Goal: Entertainment & Leisure: Browse casually

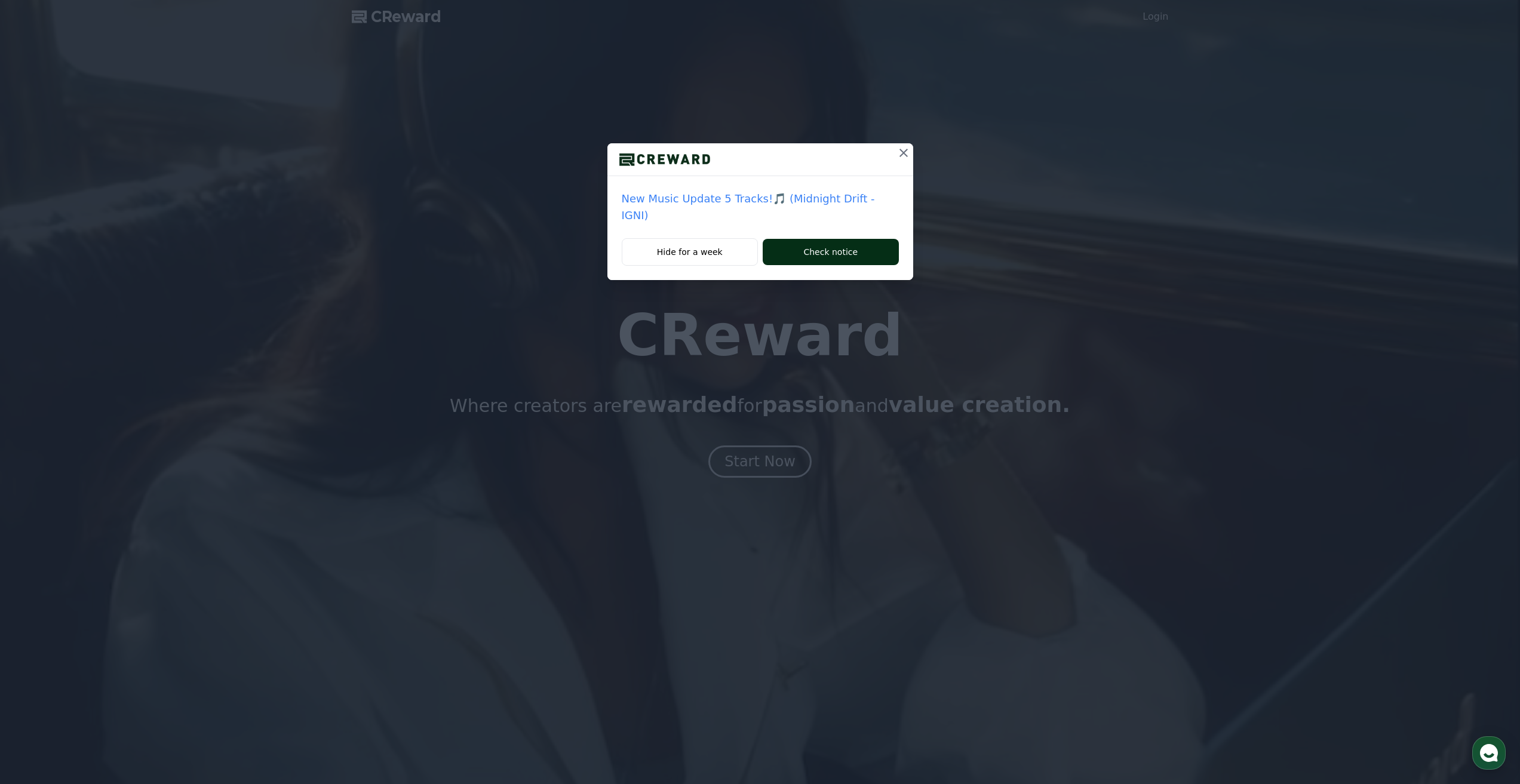
drag, startPoint x: 723, startPoint y: 240, endPoint x: 834, endPoint y: 244, distance: 111.1
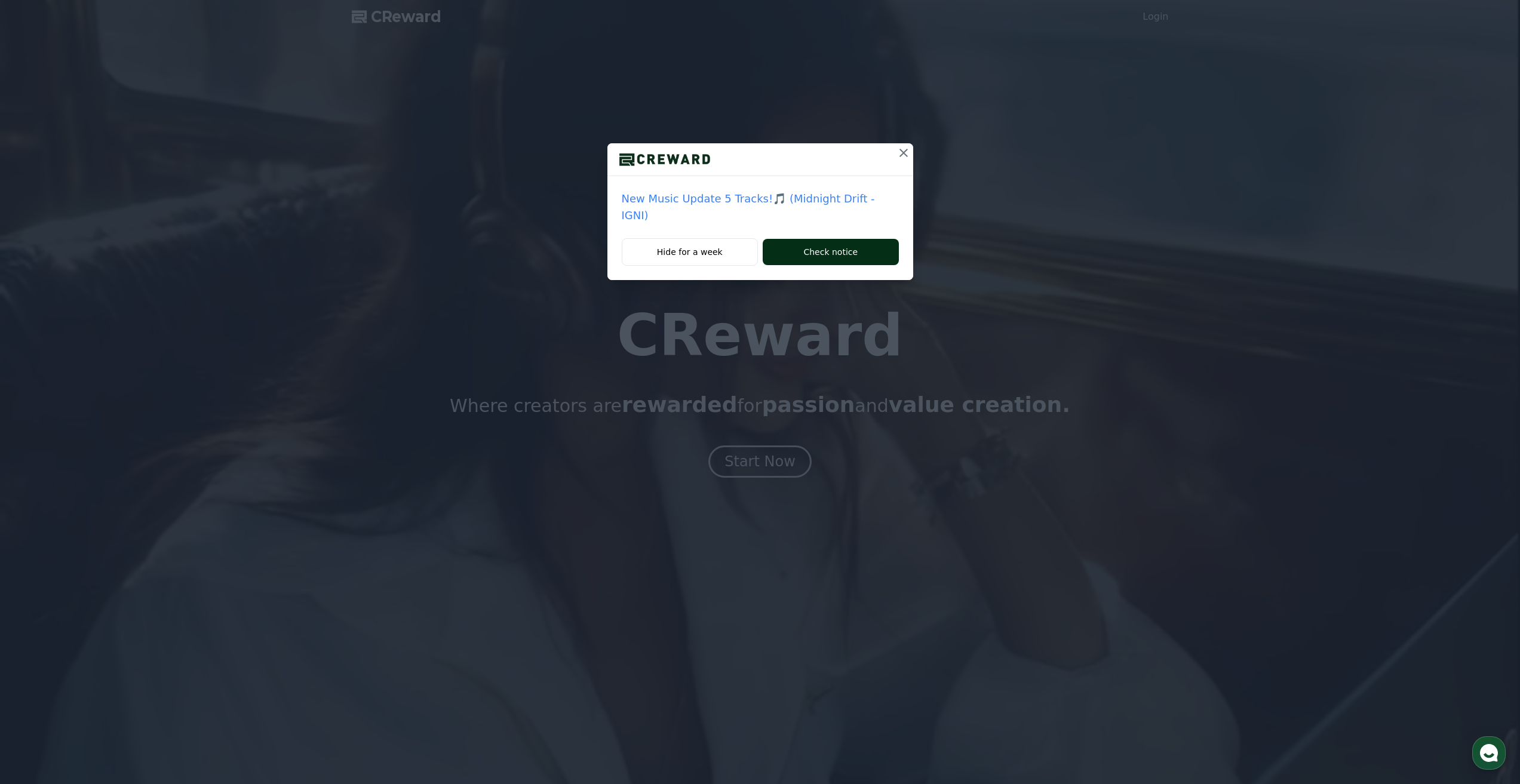
click at [834, 244] on div "Hide for a week Check notice" at bounding box center [760, 259] width 306 height 42
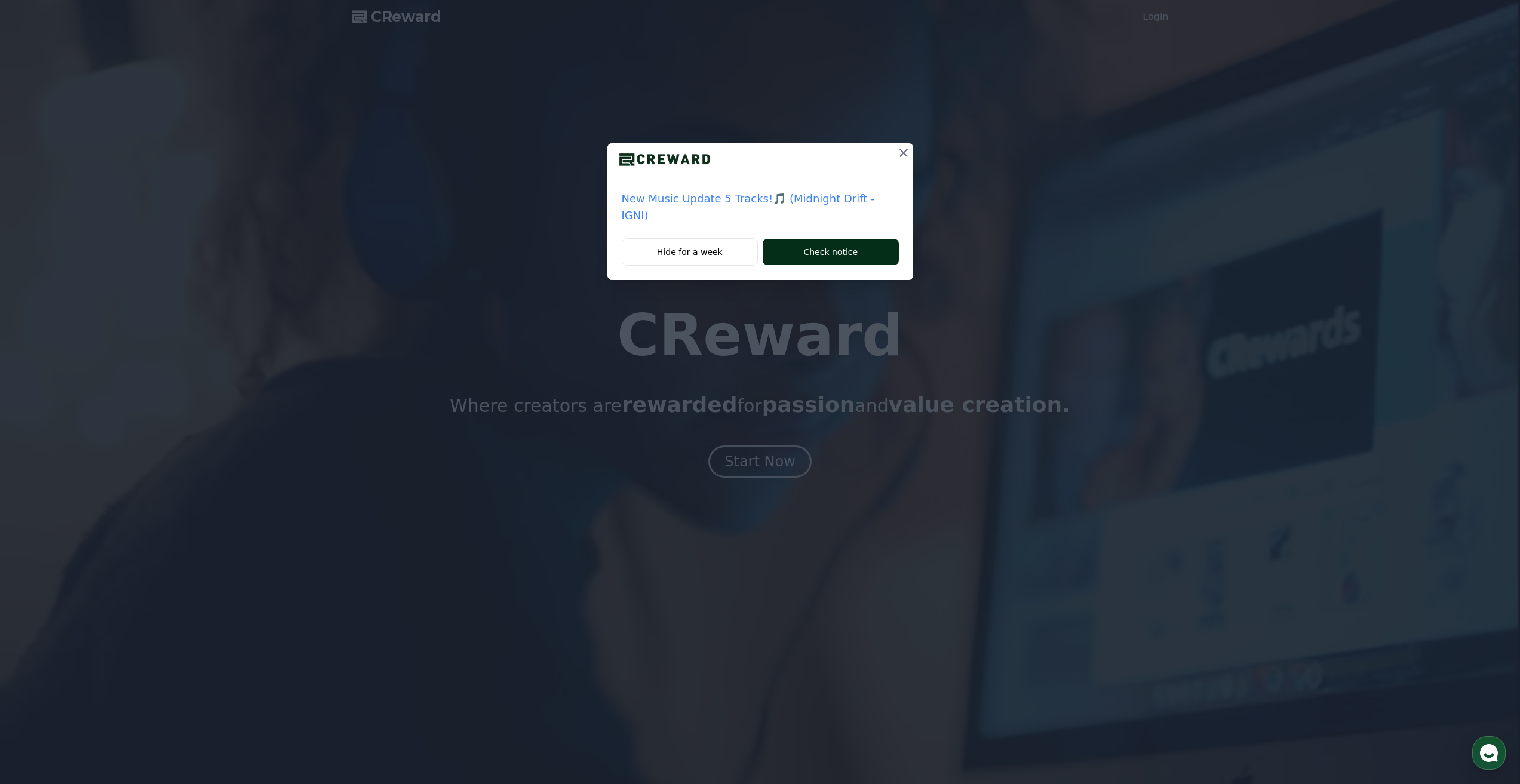
click at [834, 244] on button "Check notice" at bounding box center [830, 252] width 136 height 26
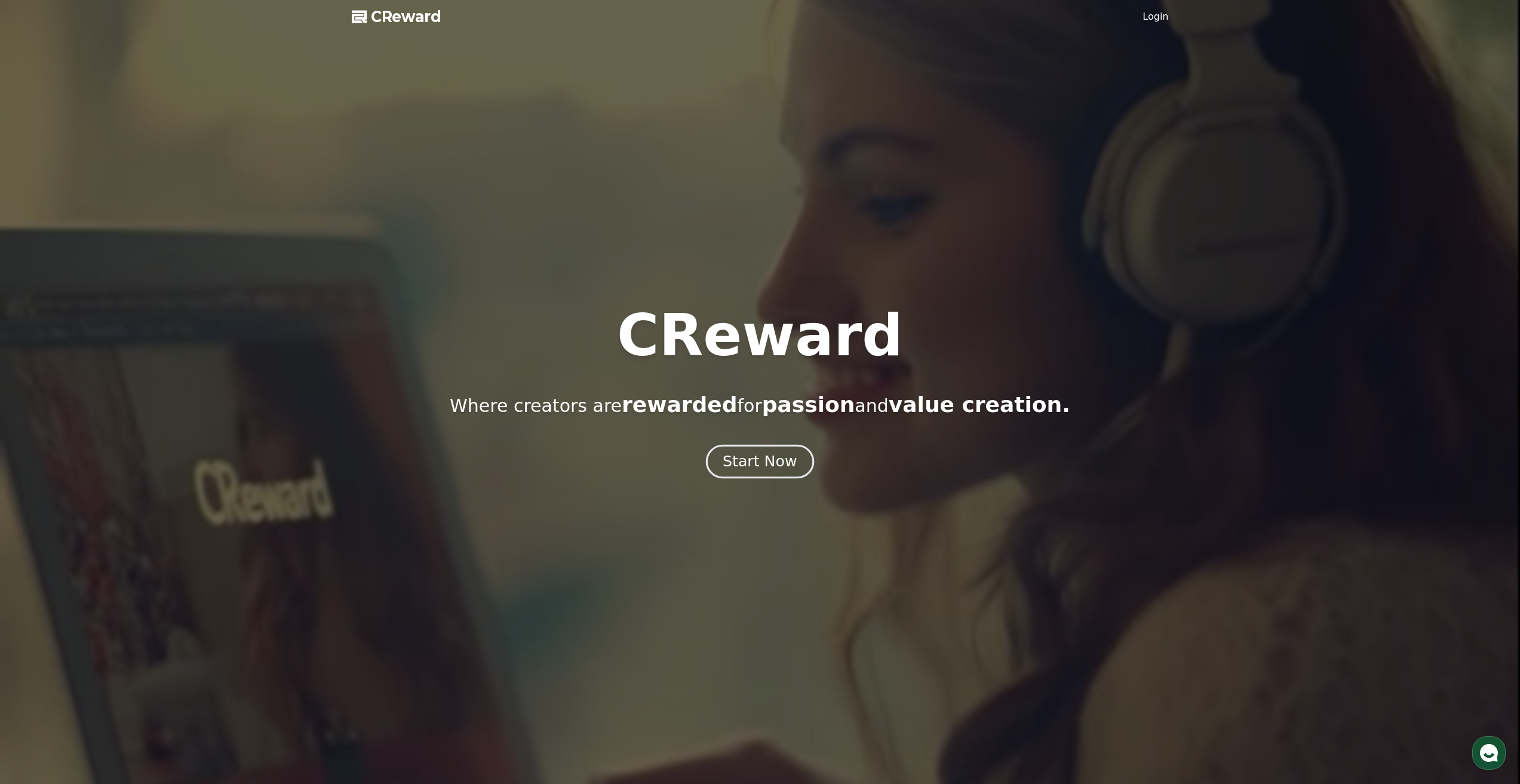
click at [774, 462] on div "Start Now" at bounding box center [760, 461] width 74 height 20
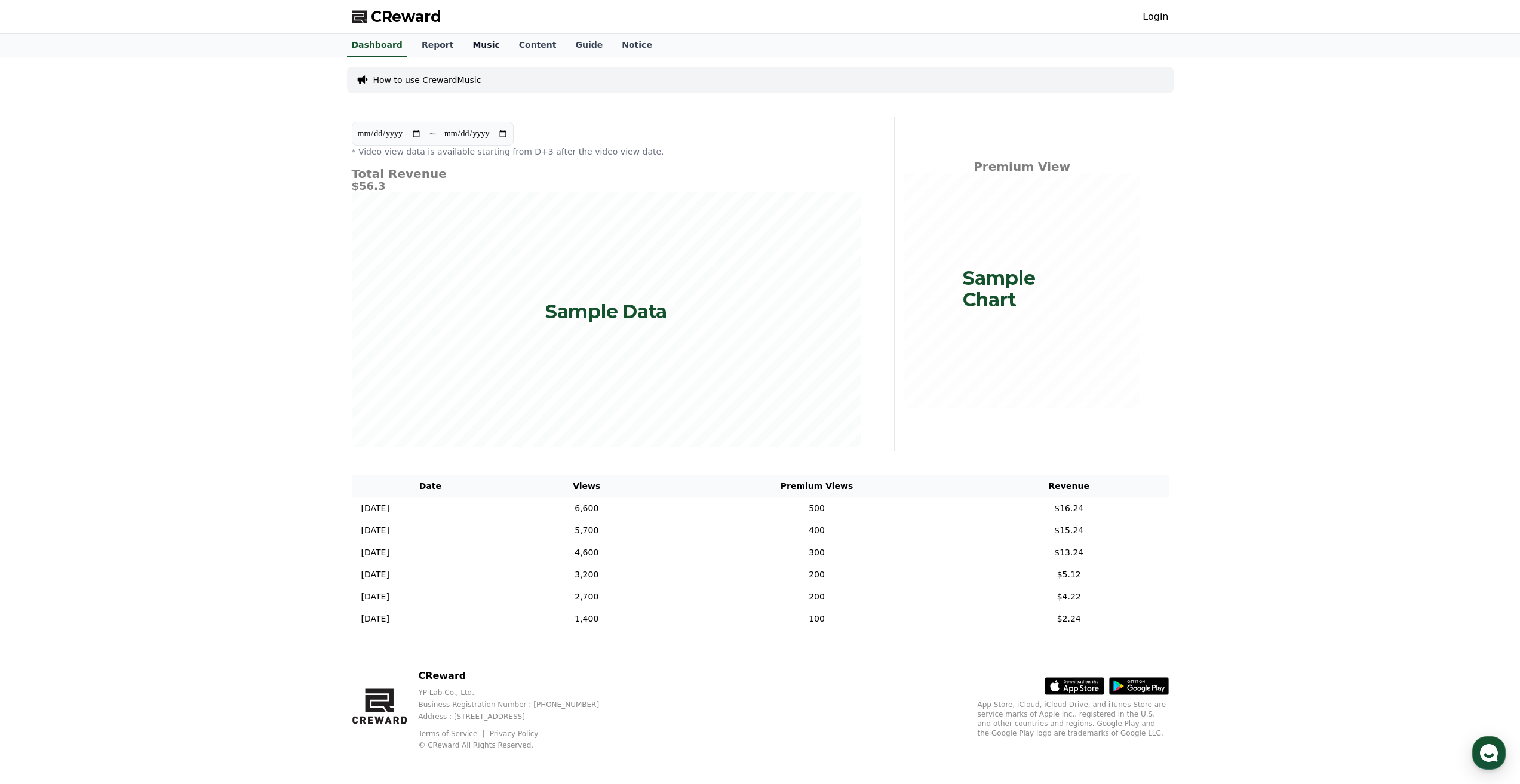
click at [469, 49] on link "Music" at bounding box center [486, 45] width 46 height 23
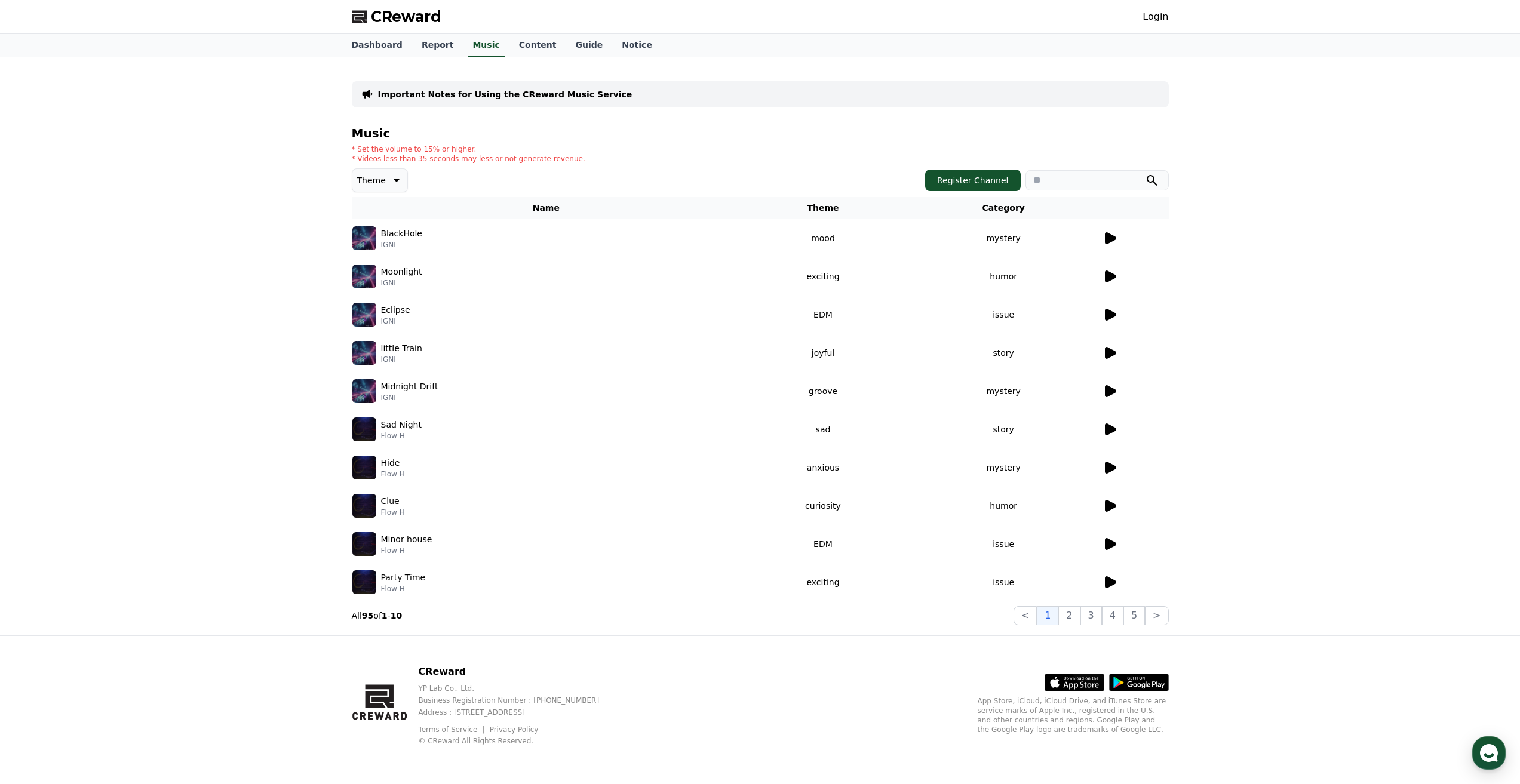
click at [1117, 240] on div at bounding box center [1135, 238] width 66 height 15
click at [1115, 240] on icon at bounding box center [1109, 238] width 15 height 15
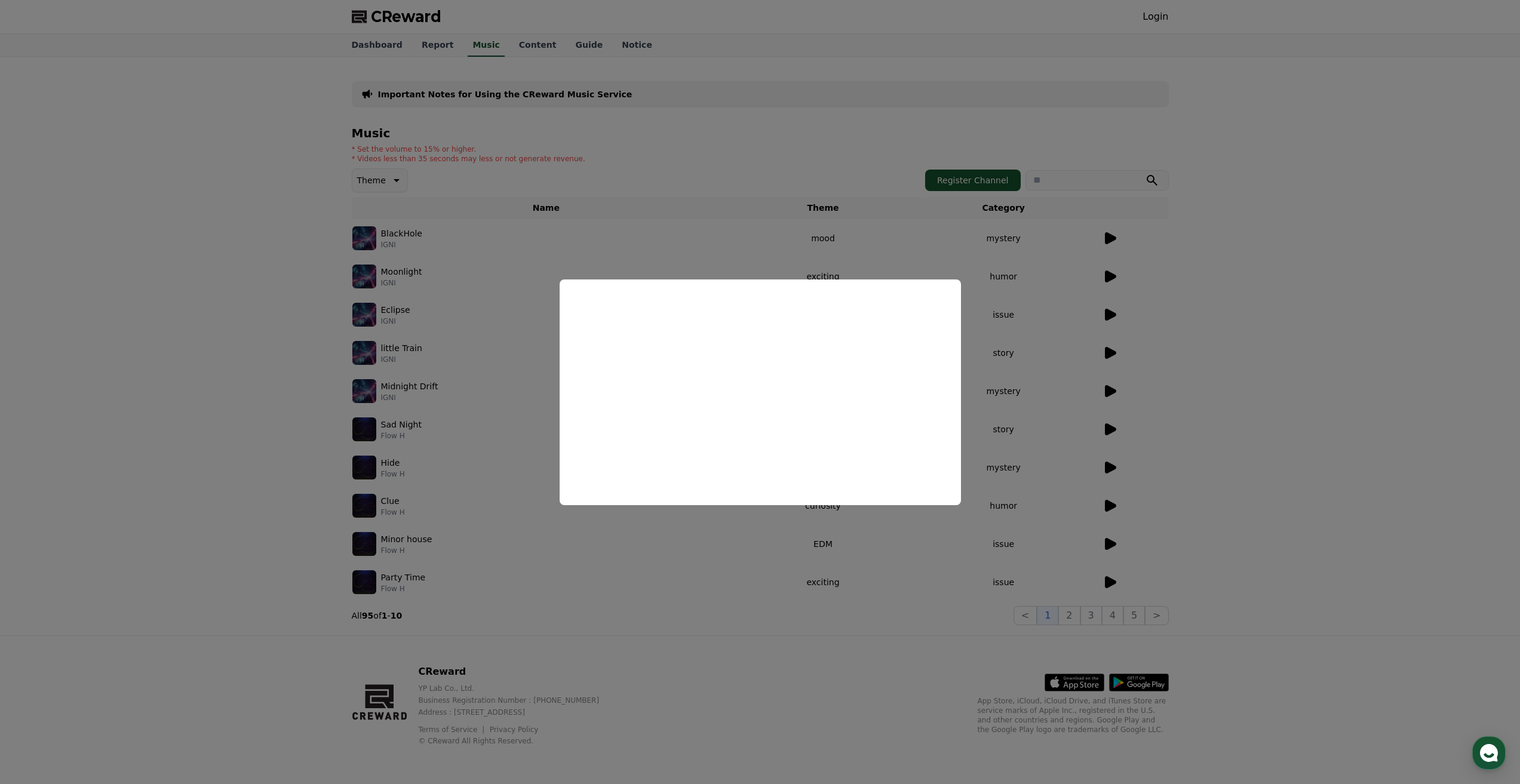
click at [1174, 287] on button "close modal" at bounding box center [760, 392] width 1520 height 784
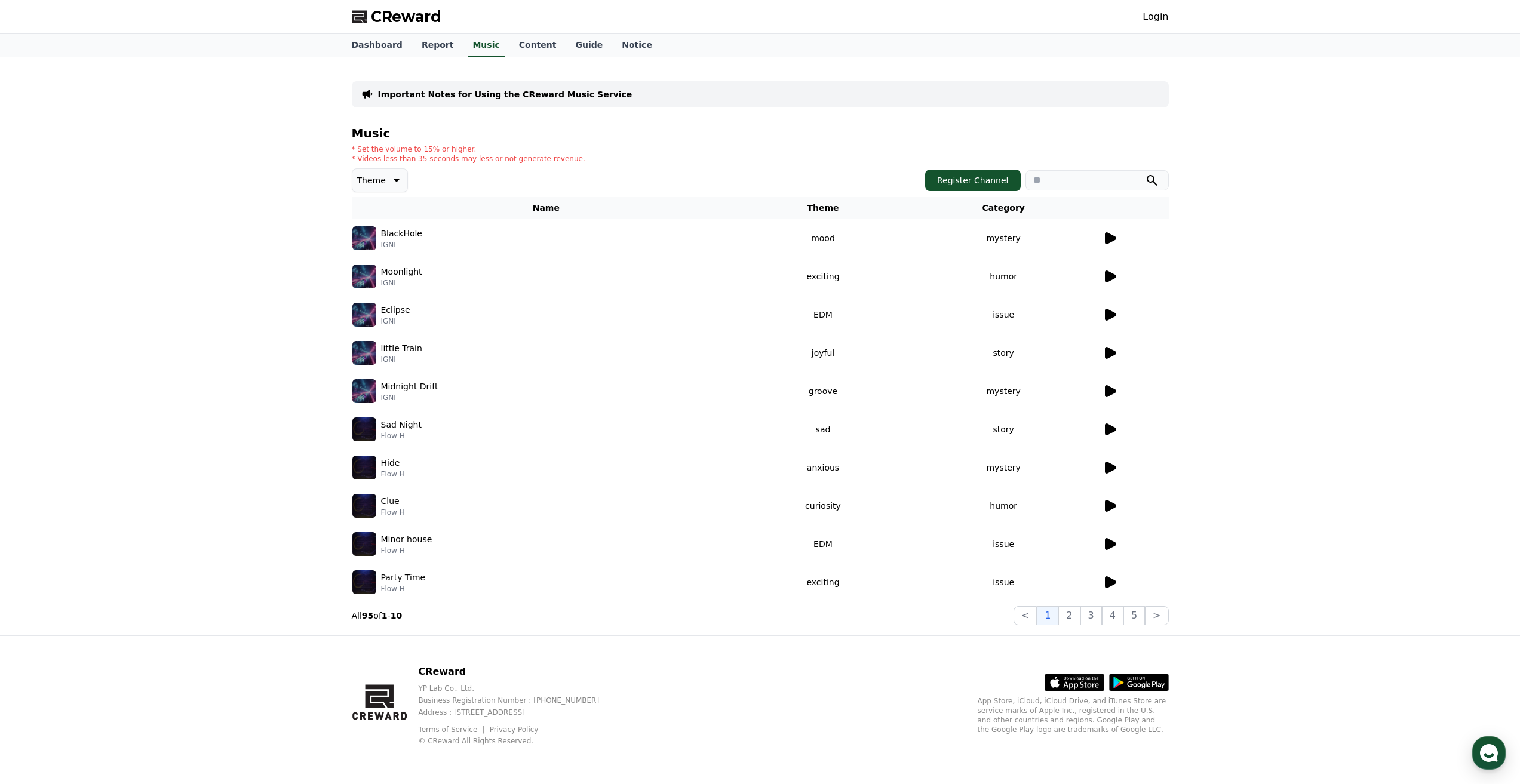
click at [1104, 265] on td at bounding box center [1134, 277] width 67 height 38
click at [1115, 290] on td at bounding box center [1134, 277] width 67 height 38
click at [1112, 284] on td at bounding box center [1134, 277] width 67 height 38
click at [1102, 274] on icon at bounding box center [1109, 276] width 15 height 15
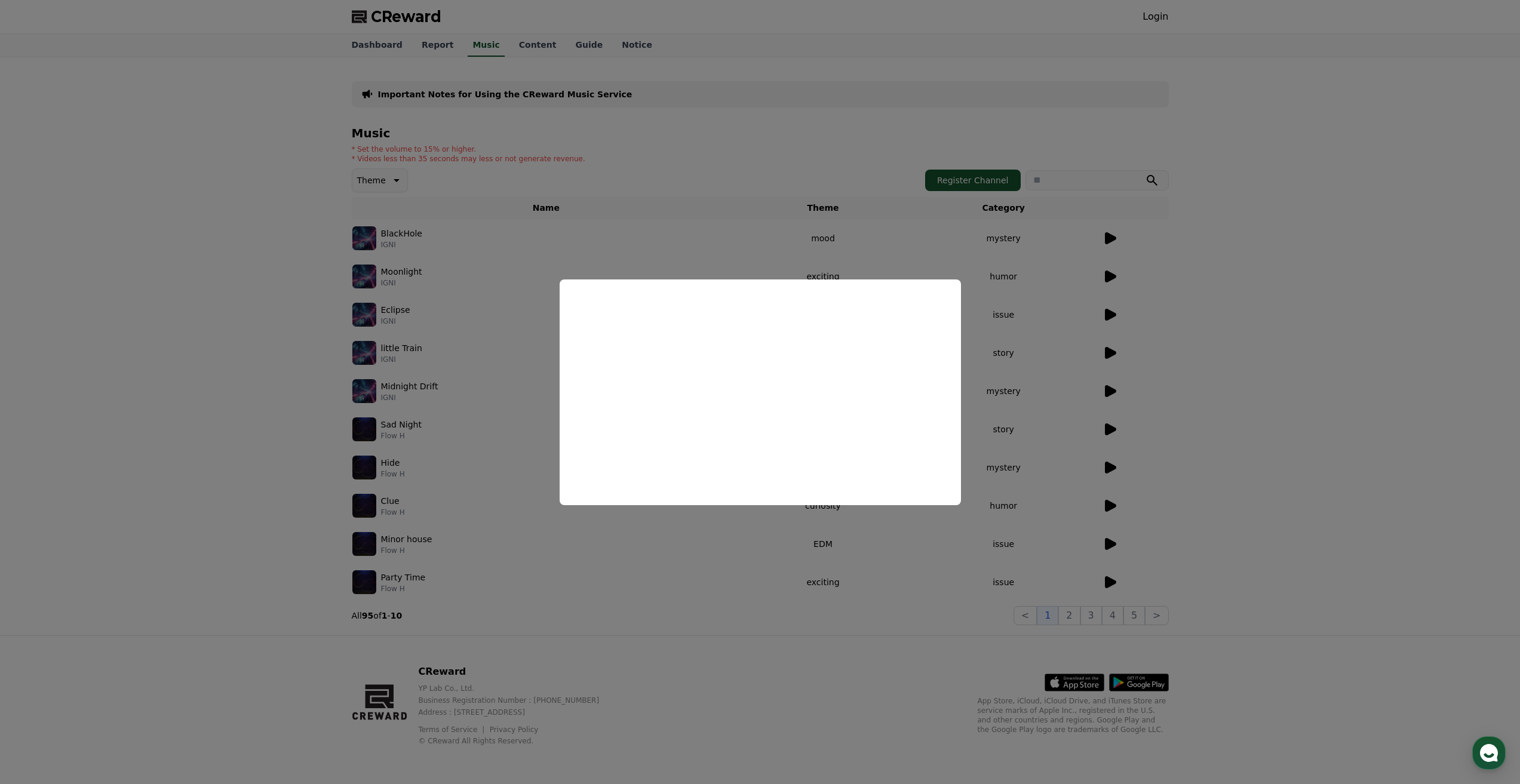
click at [1112, 273] on button "close modal" at bounding box center [760, 392] width 1520 height 784
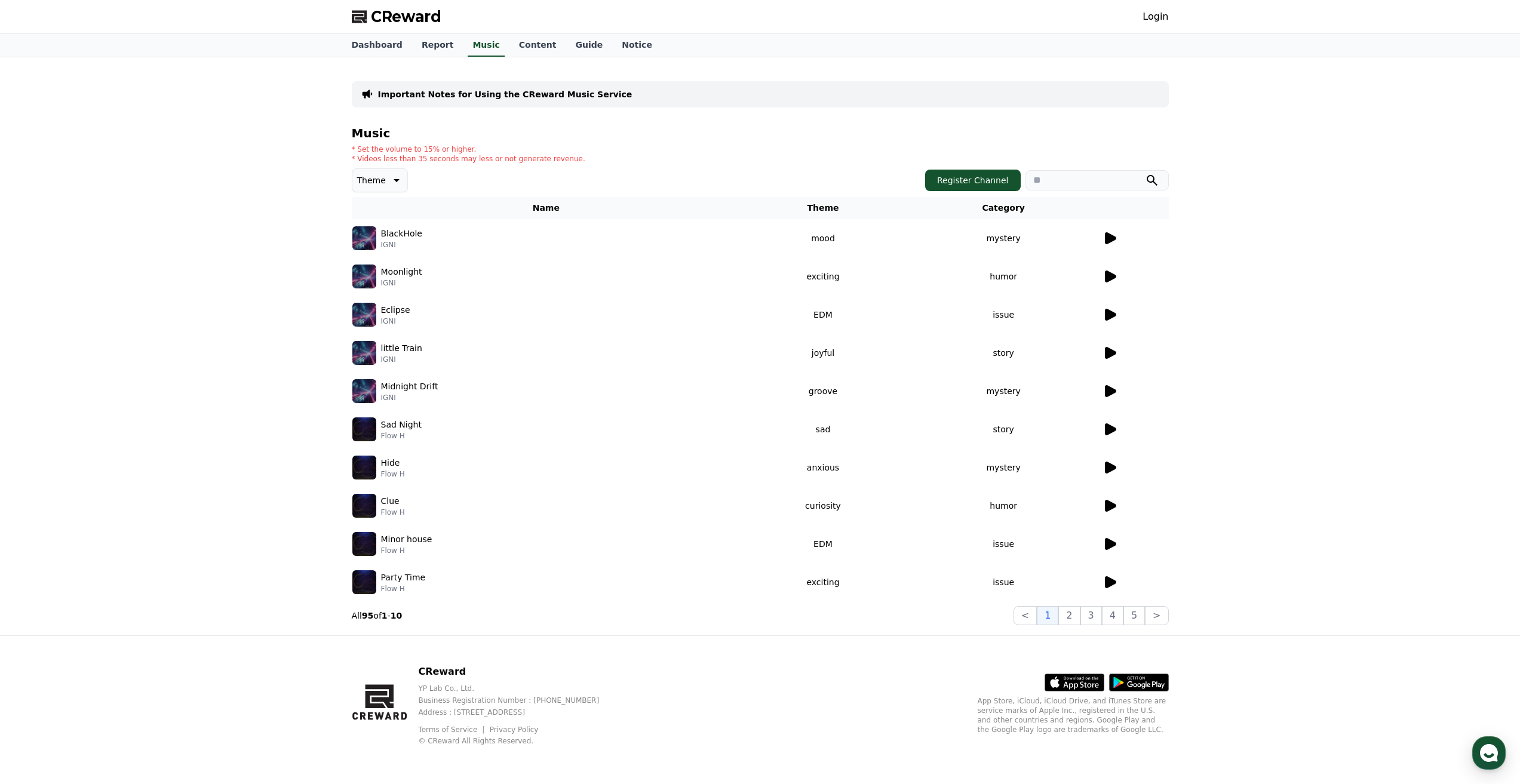
click at [1109, 320] on icon at bounding box center [1109, 314] width 15 height 15
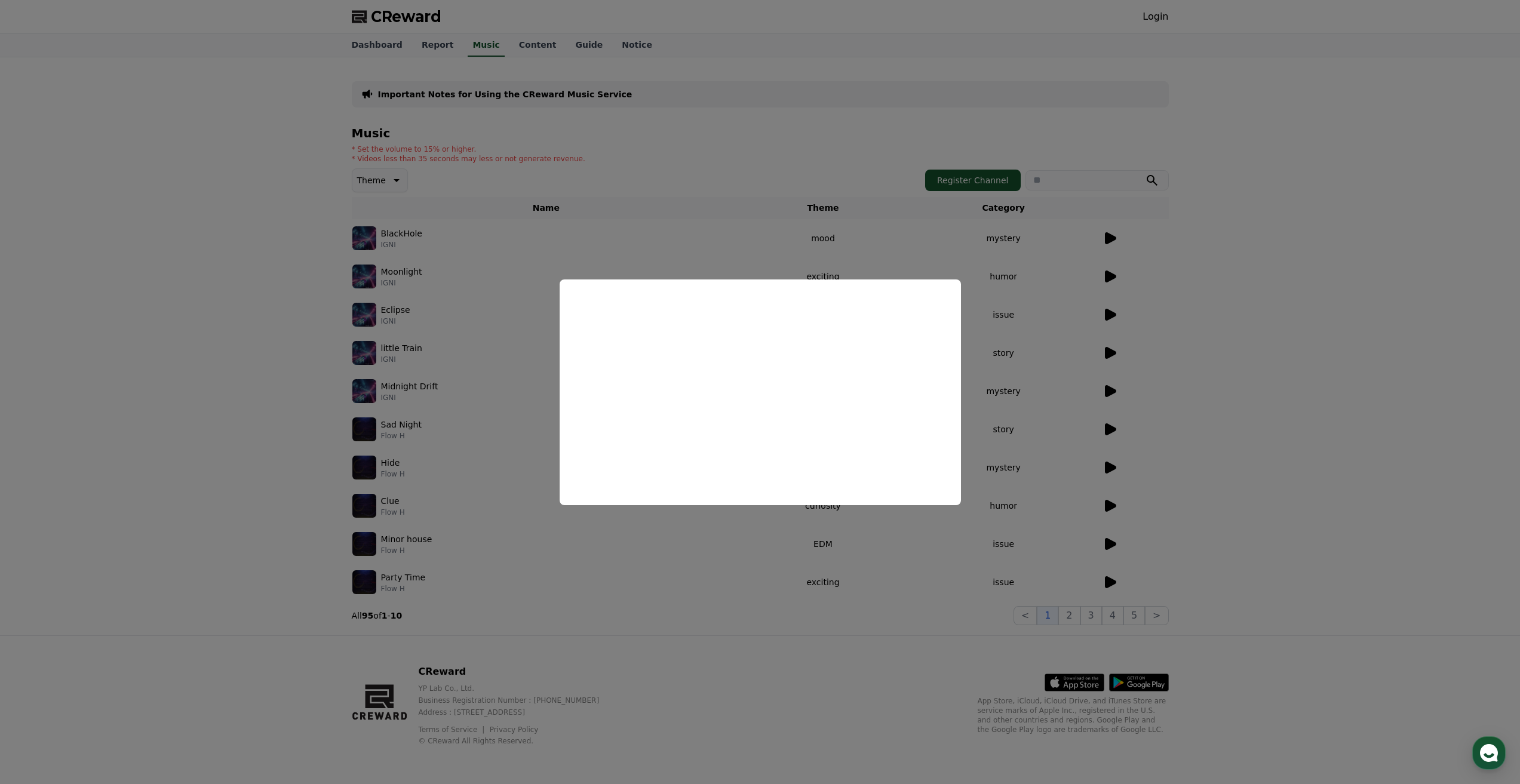
click at [1088, 308] on button "close modal" at bounding box center [760, 392] width 1520 height 784
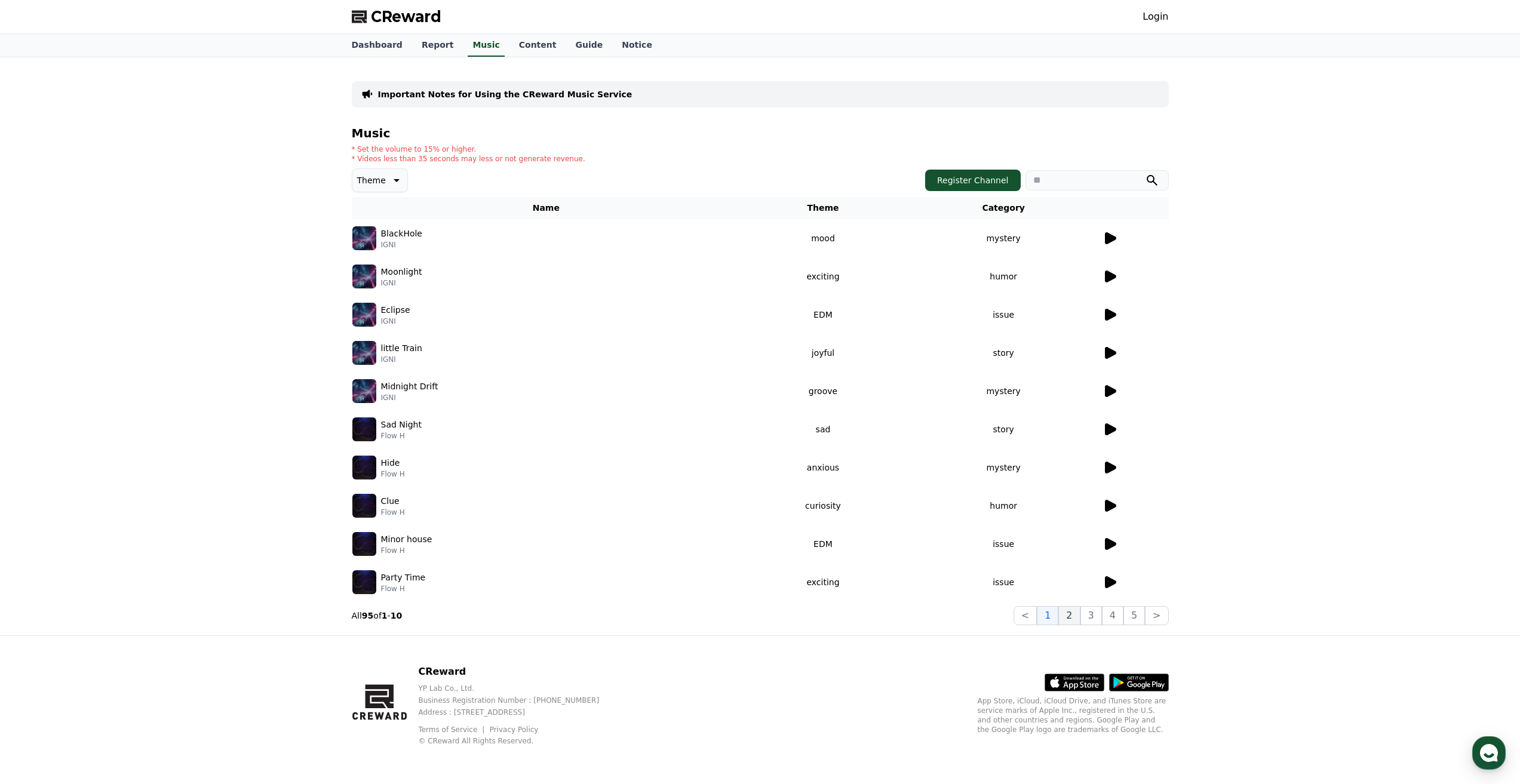
click at [1074, 617] on button "2" at bounding box center [1069, 615] width 21 height 19
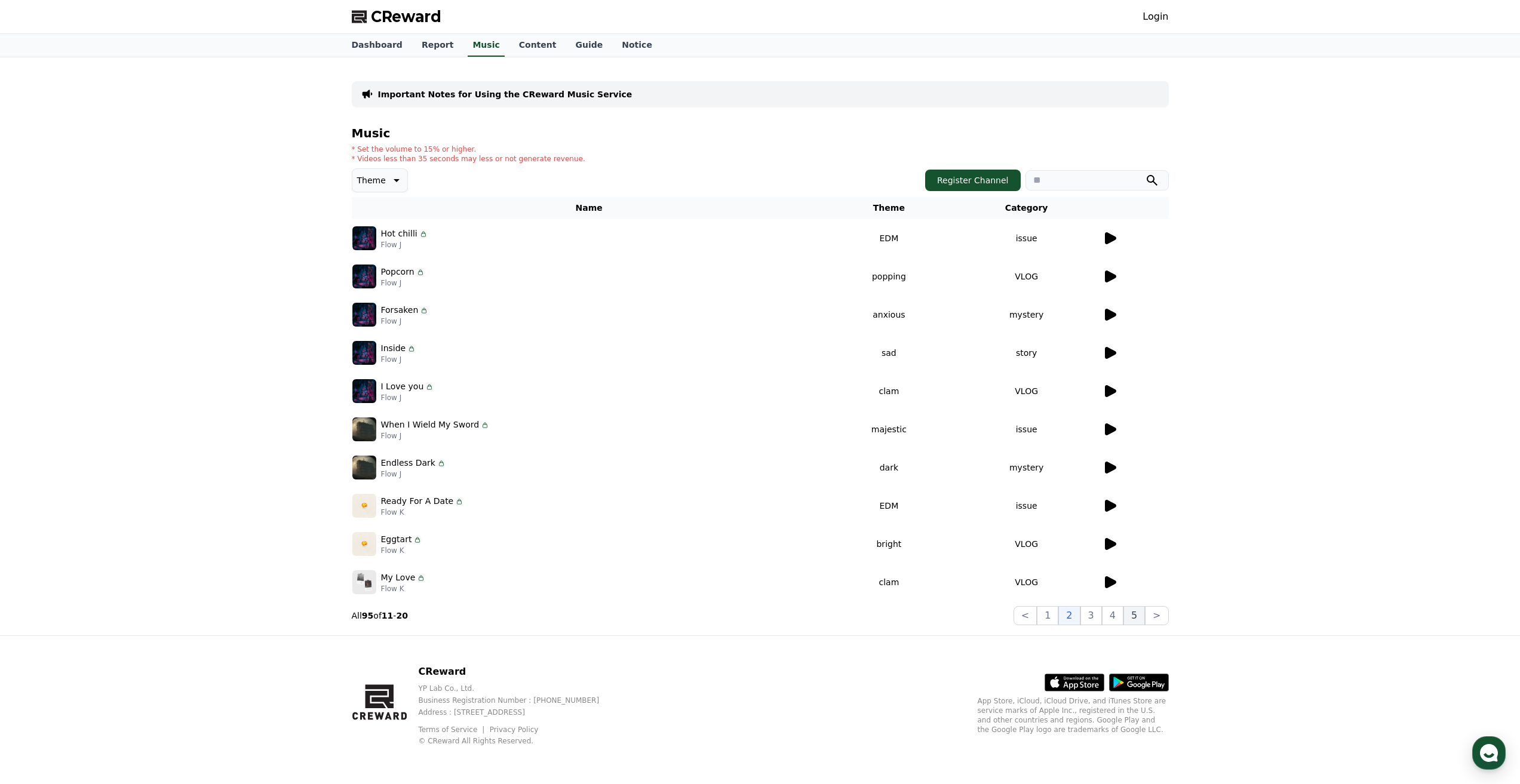
click at [1133, 616] on button "5" at bounding box center [1134, 615] width 21 height 19
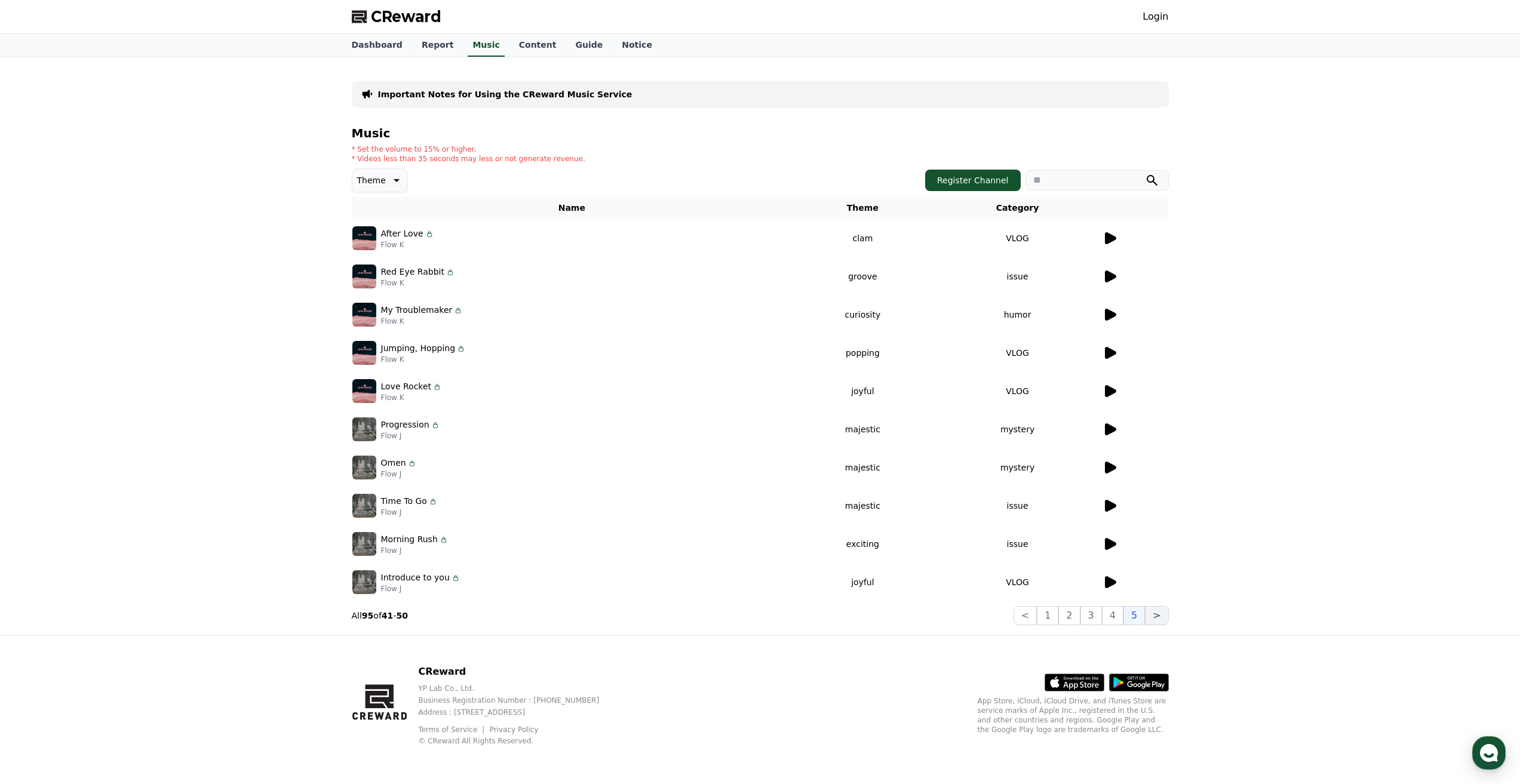
click at [1158, 618] on button ">" at bounding box center [1156, 615] width 23 height 19
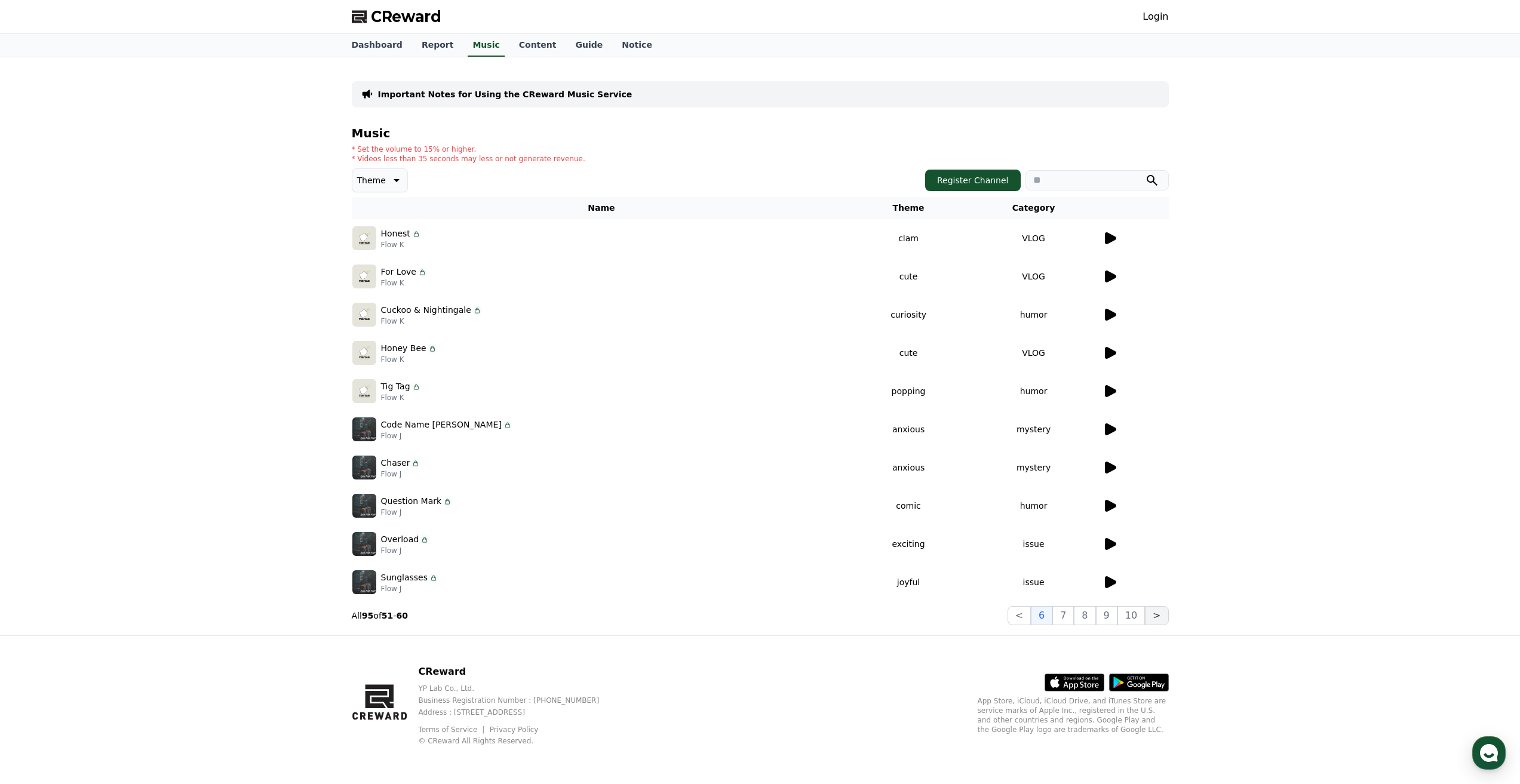
click at [1158, 618] on button ">" at bounding box center [1156, 615] width 23 height 19
click at [1106, 274] on icon at bounding box center [1110, 277] width 11 height 12
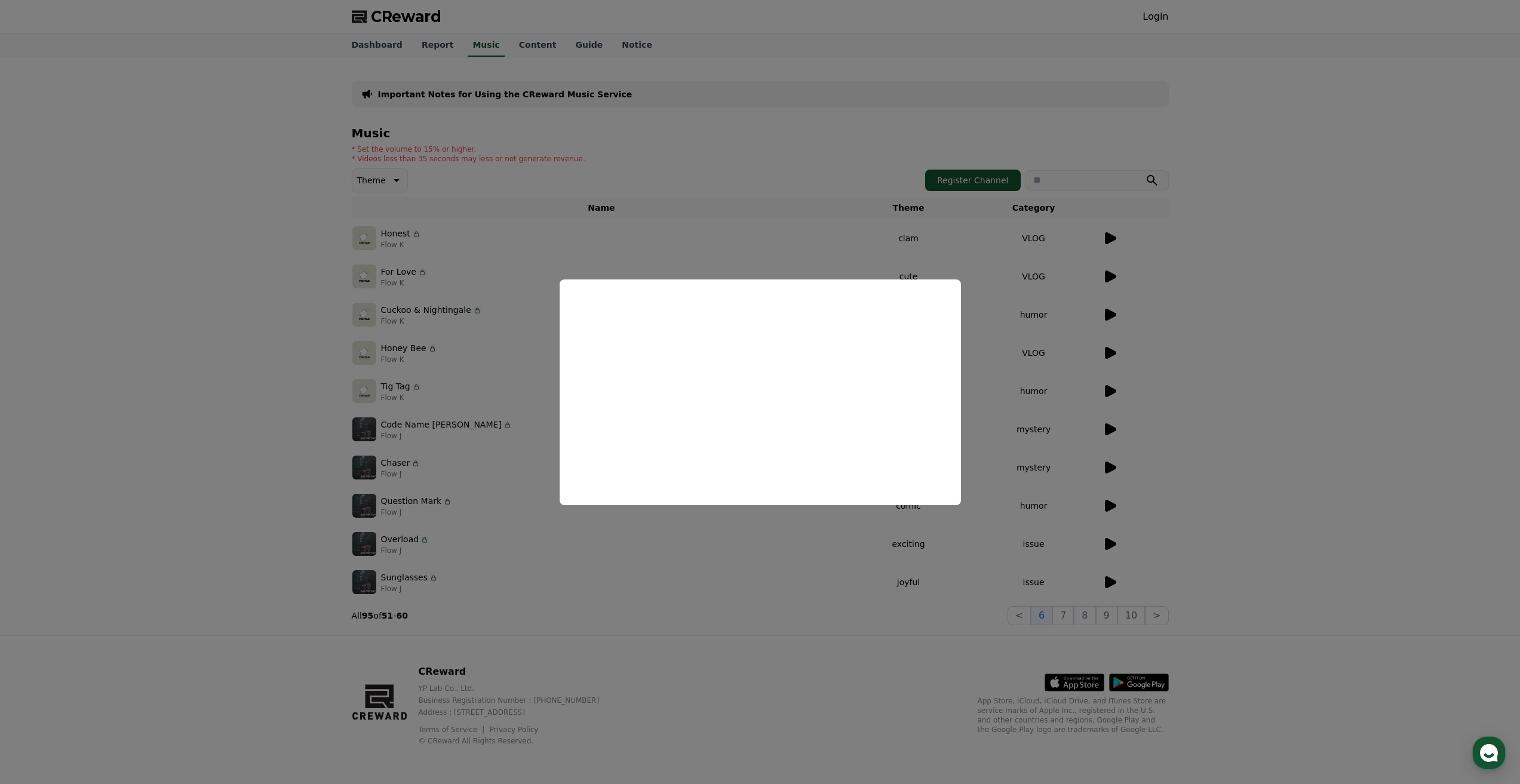
click at [1211, 399] on button "close modal" at bounding box center [760, 392] width 1520 height 784
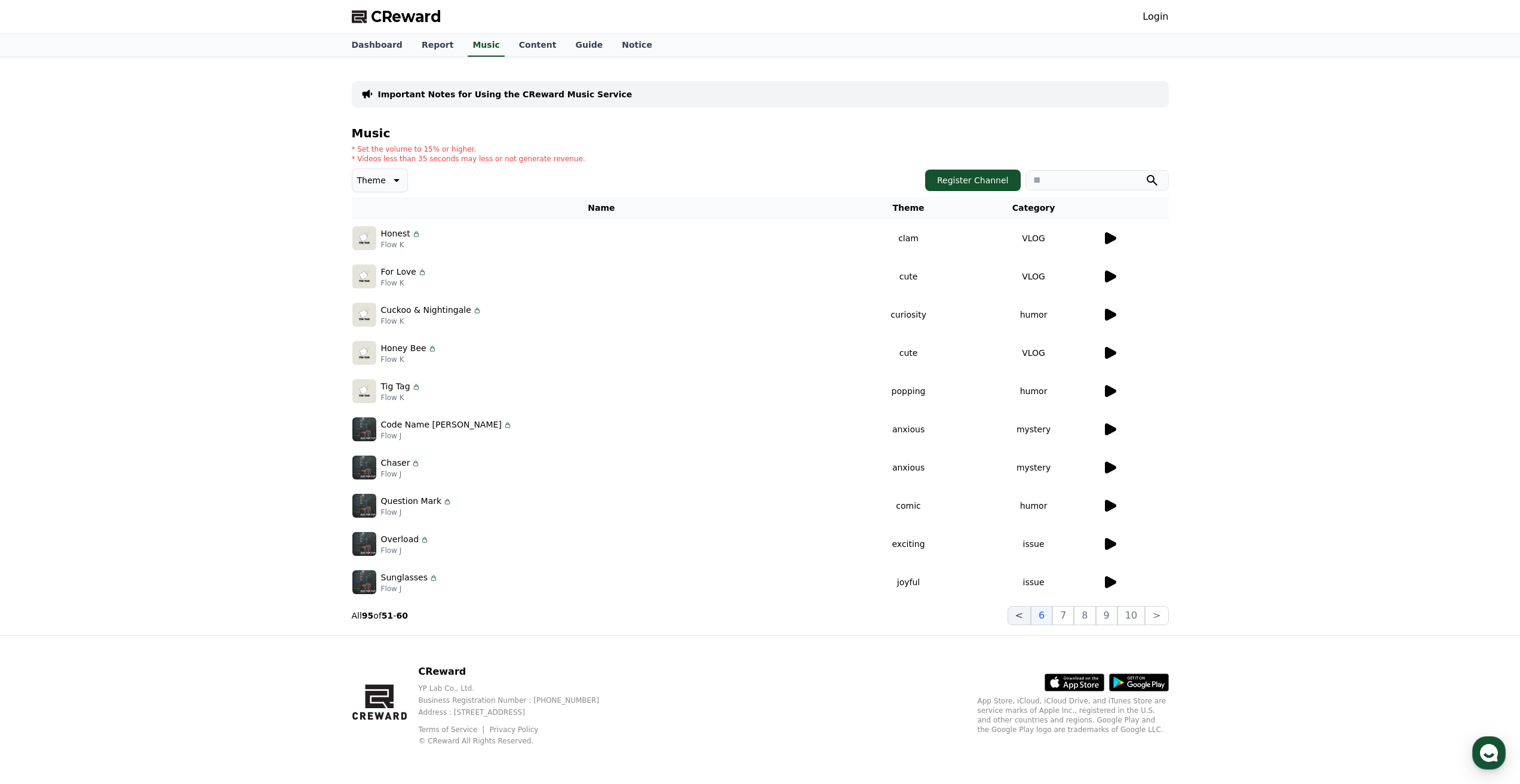
click at [1029, 615] on button "<" at bounding box center [1019, 615] width 23 height 19
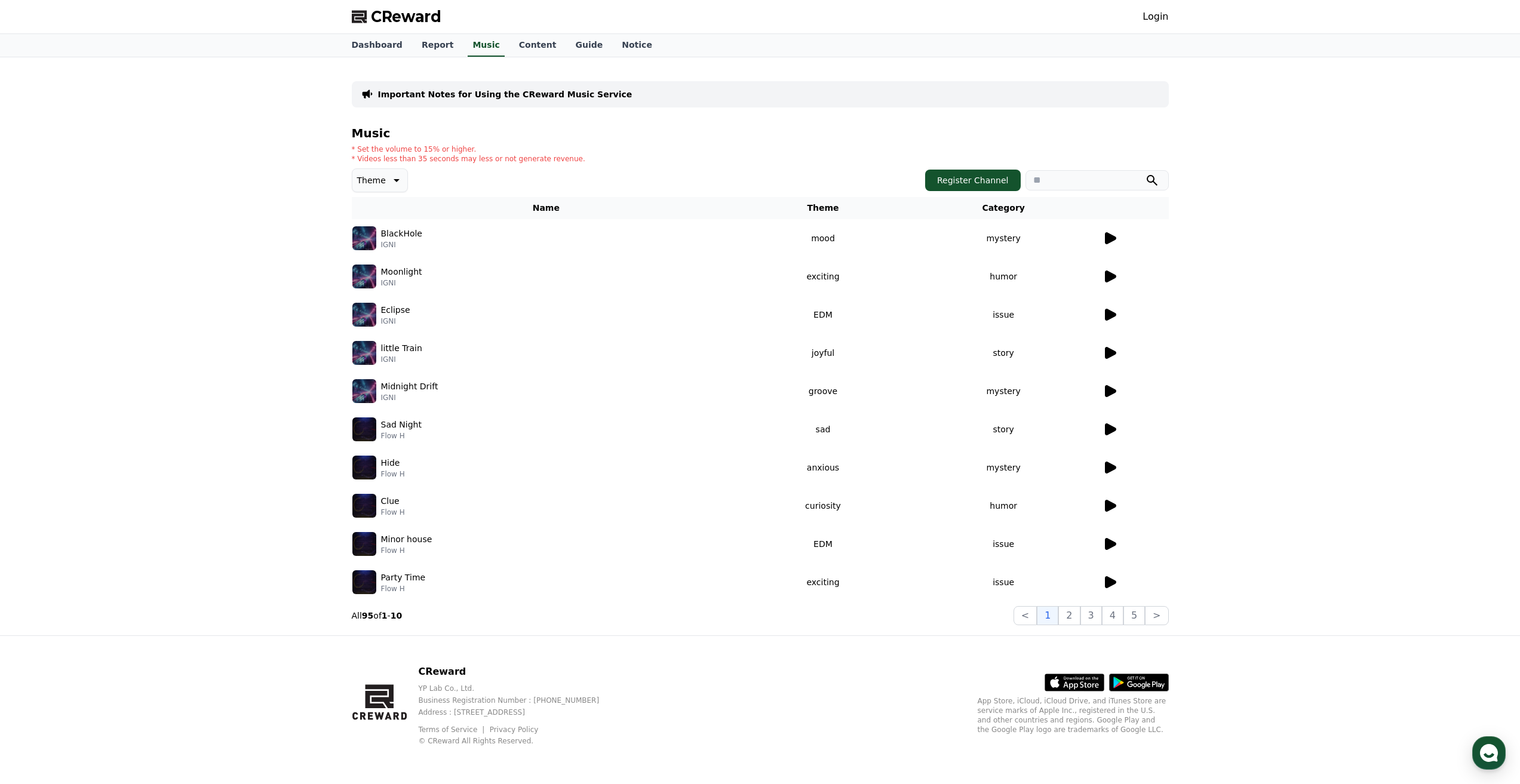
click at [1106, 389] on icon at bounding box center [1110, 391] width 11 height 12
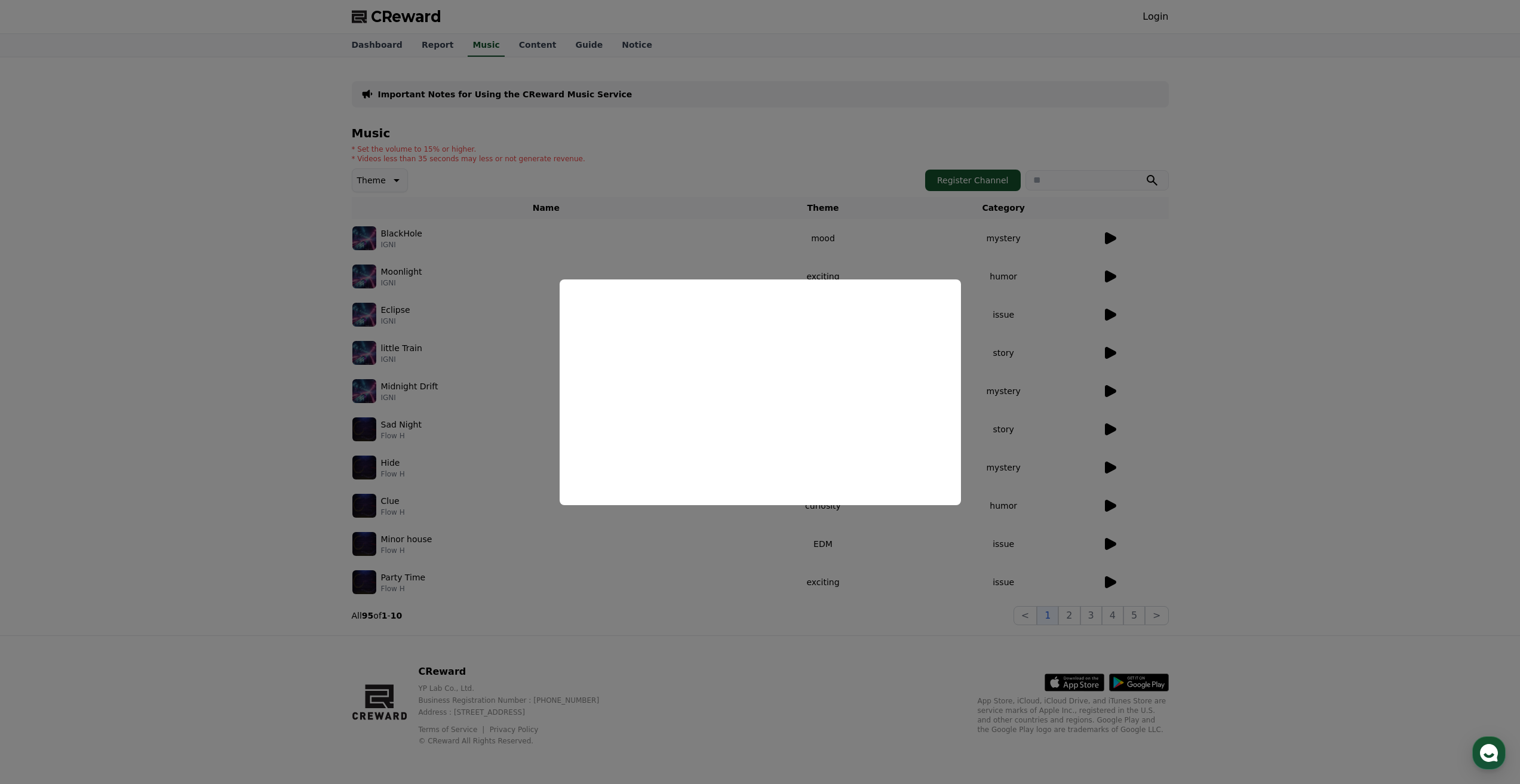
click at [1095, 435] on button "close modal" at bounding box center [760, 392] width 1520 height 784
